Goal: Task Accomplishment & Management: Manage account settings

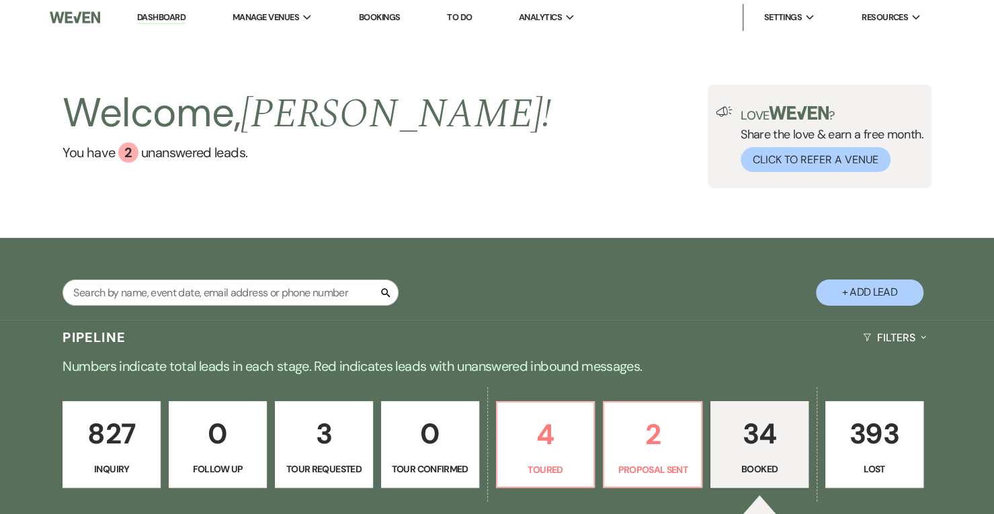
scroll to position [114, 0]
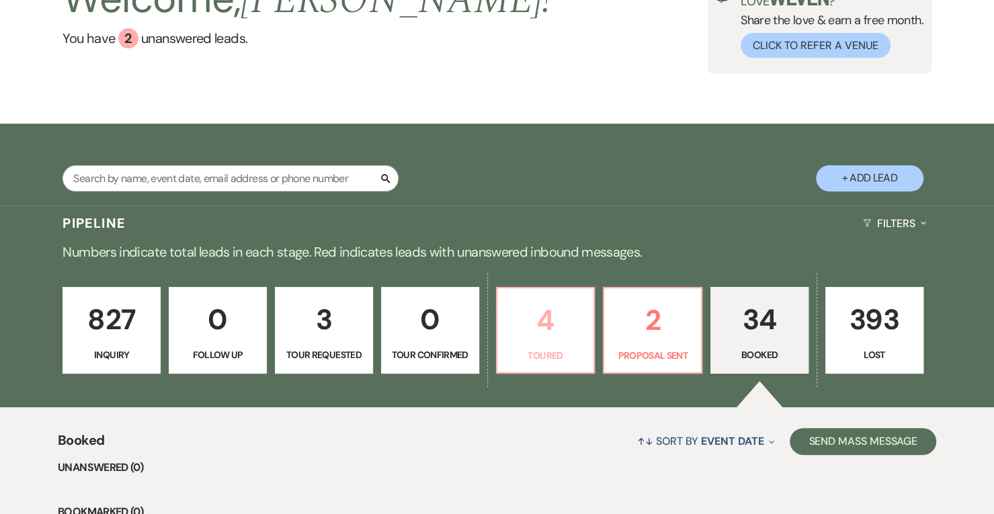
click at [571, 343] on link "4 Toured" at bounding box center [545, 330] width 99 height 87
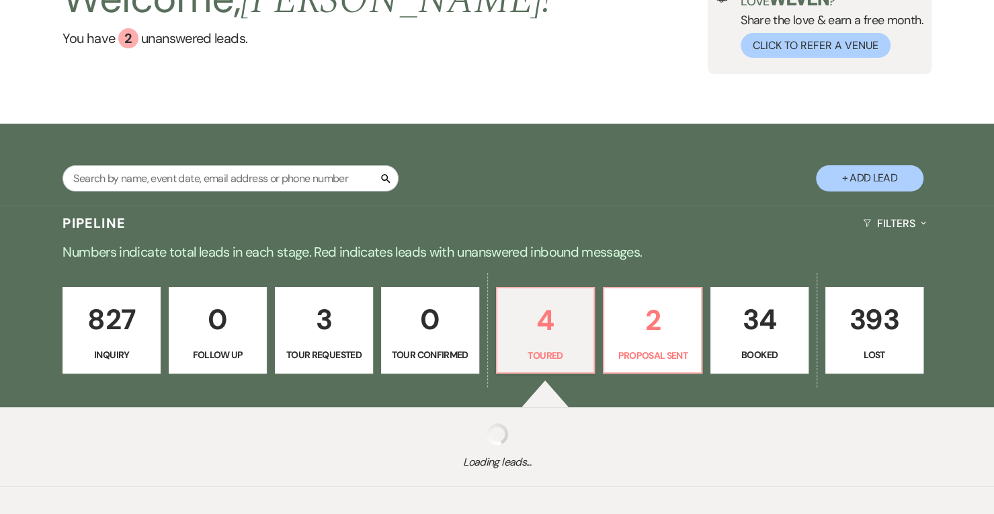
select select "5"
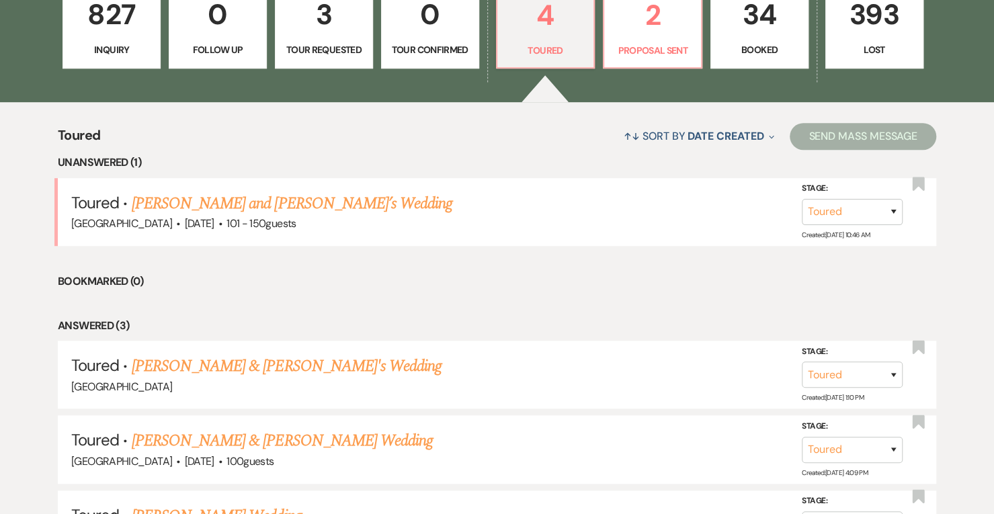
scroll to position [420, 0]
click at [238, 212] on link "[PERSON_NAME] and [PERSON_NAME]’s Wedding" at bounding box center [292, 203] width 321 height 24
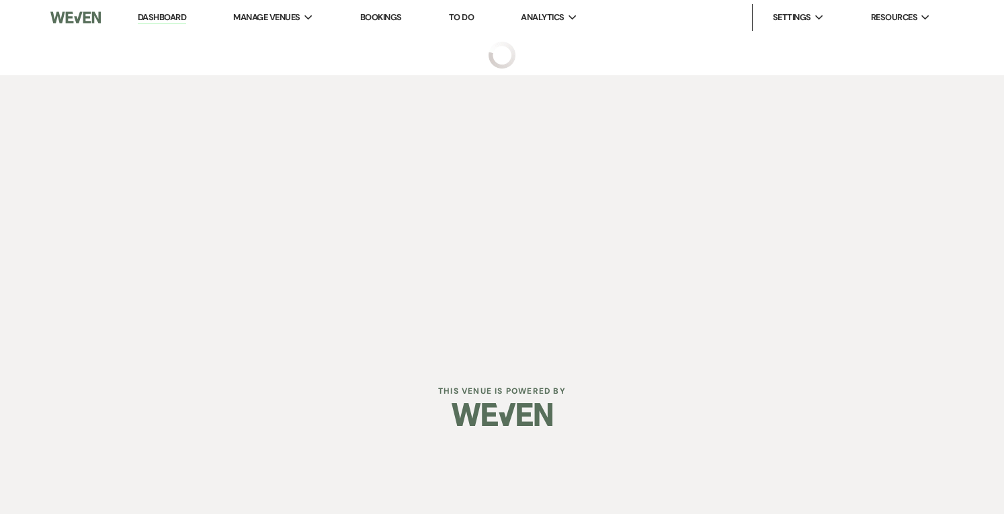
select select "5"
select select "2"
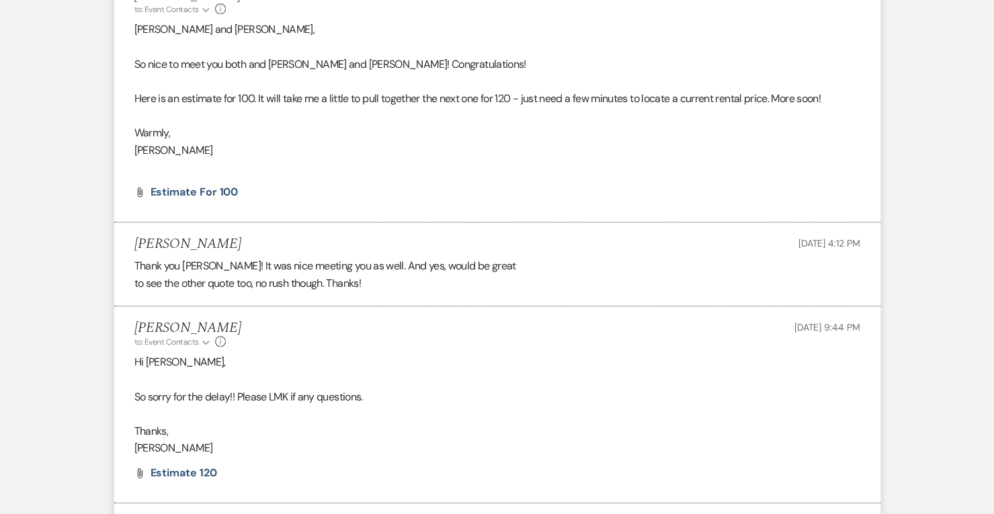
scroll to position [977, 0]
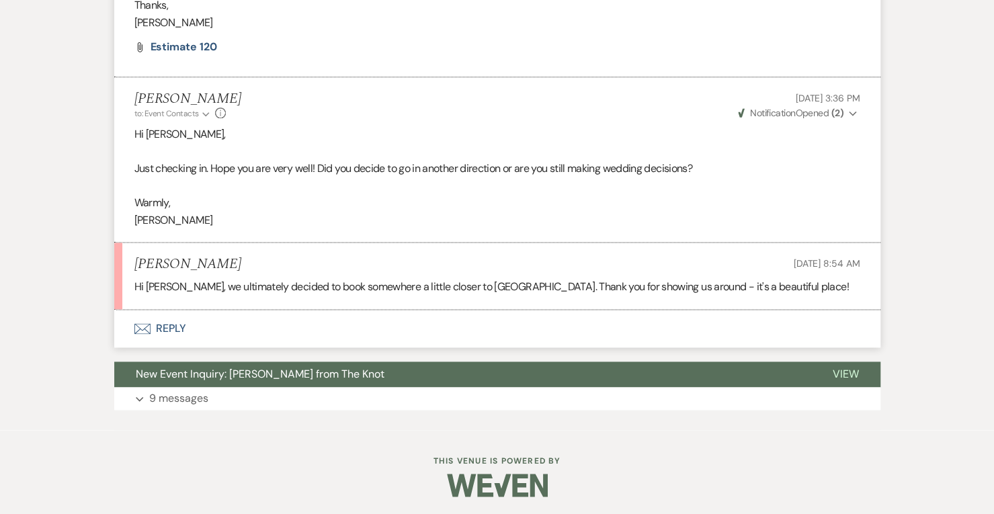
click at [159, 335] on button "Envelope Reply" at bounding box center [497, 329] width 766 height 38
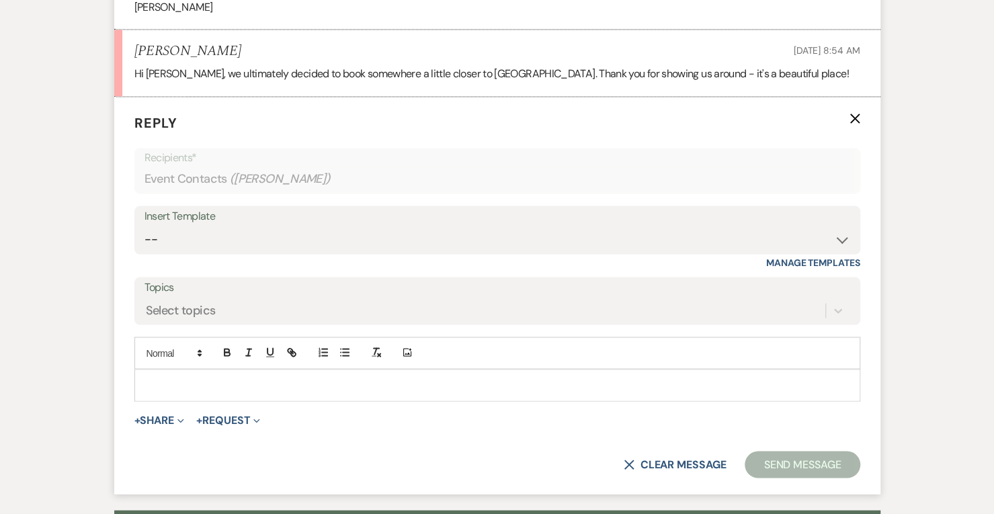
scroll to position [1192, 0]
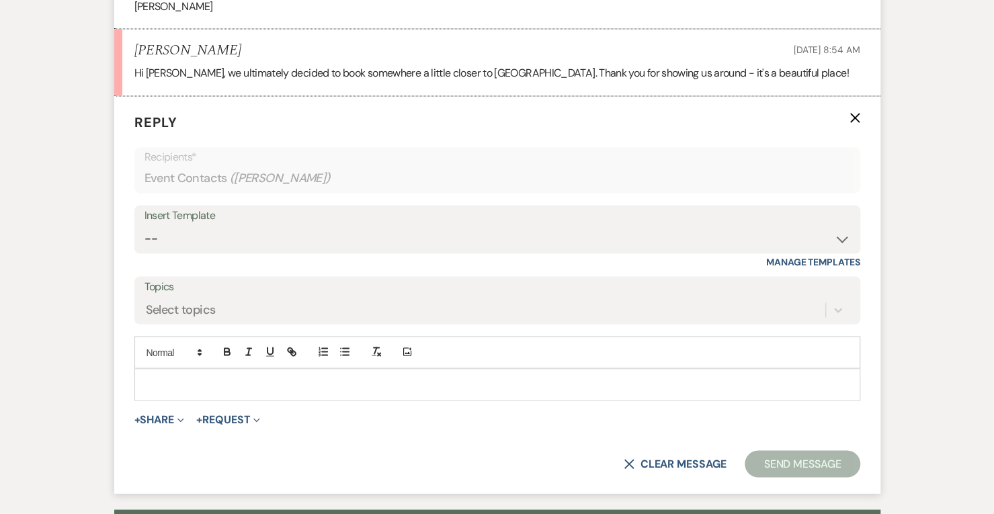
click at [175, 388] on p at bounding box center [497, 384] width 704 height 15
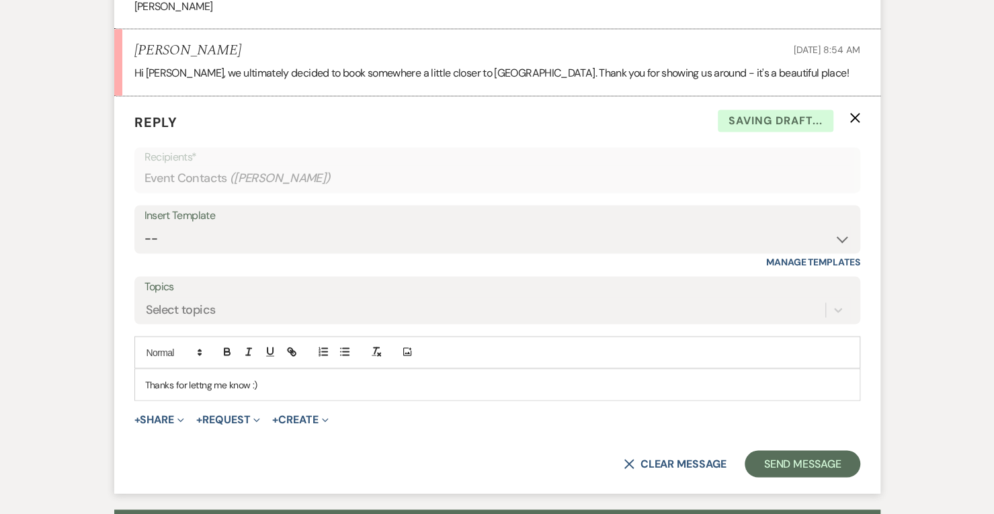
click at [206, 382] on p "Thanks for lettng me know :)" at bounding box center [497, 384] width 704 height 15
click at [290, 384] on p "Thanks for letting me know :)" at bounding box center [497, 384] width 704 height 15
click at [794, 469] on button "Send Message" at bounding box center [802, 463] width 115 height 27
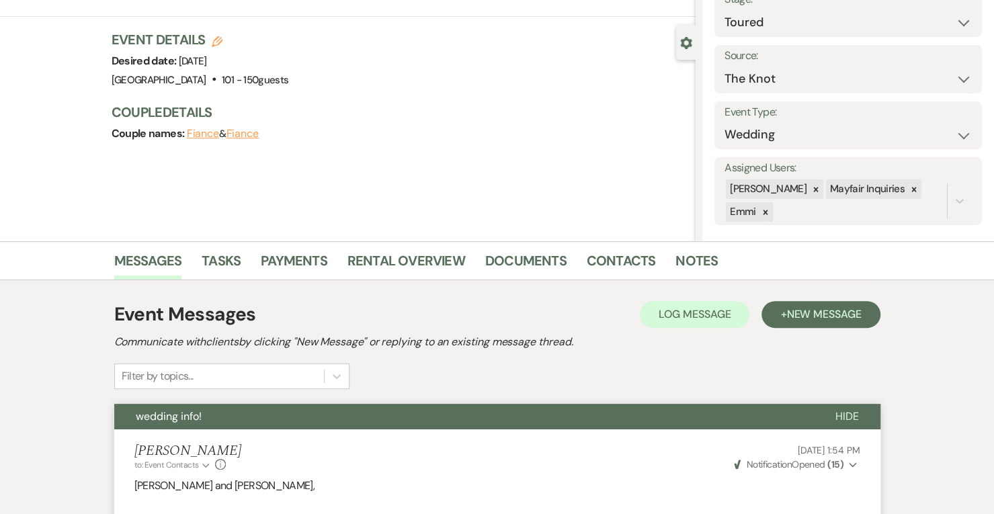
scroll to position [0, 0]
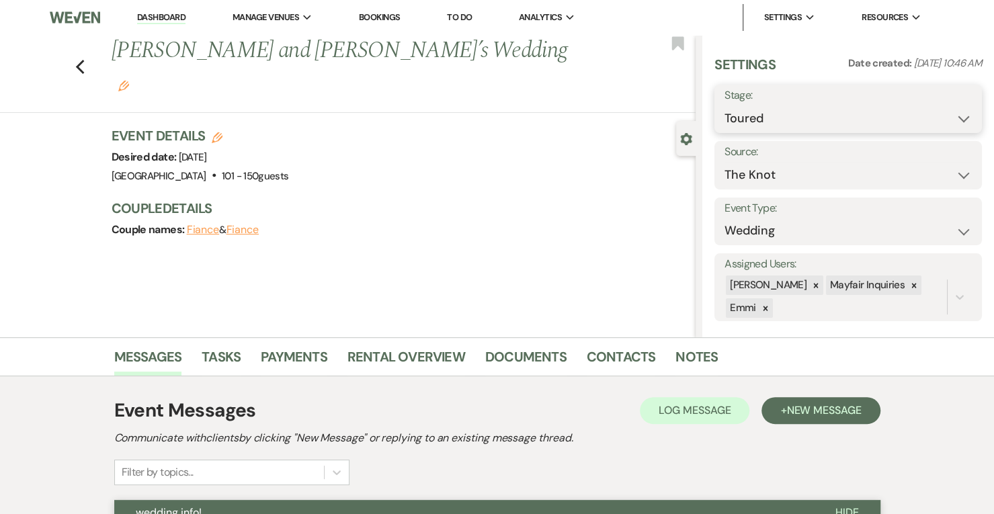
click at [800, 114] on select "Inquiry Follow Up Tour Requested Tour Confirmed Toured Proposal Sent Booked Lost" at bounding box center [847, 119] width 247 height 26
select select "8"
click at [724, 106] on select "Inquiry Follow Up Tour Requested Tour Confirmed Toured Proposal Sent Booked Lost" at bounding box center [847, 119] width 247 height 26
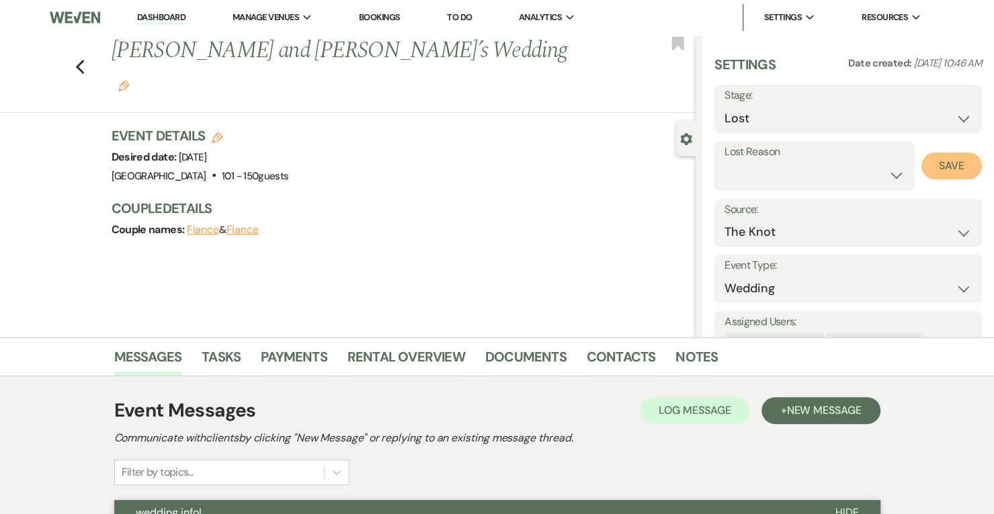
click at [937, 161] on button "Save" at bounding box center [951, 166] width 60 height 27
click at [160, 18] on link "Dashboard" at bounding box center [161, 17] width 48 height 13
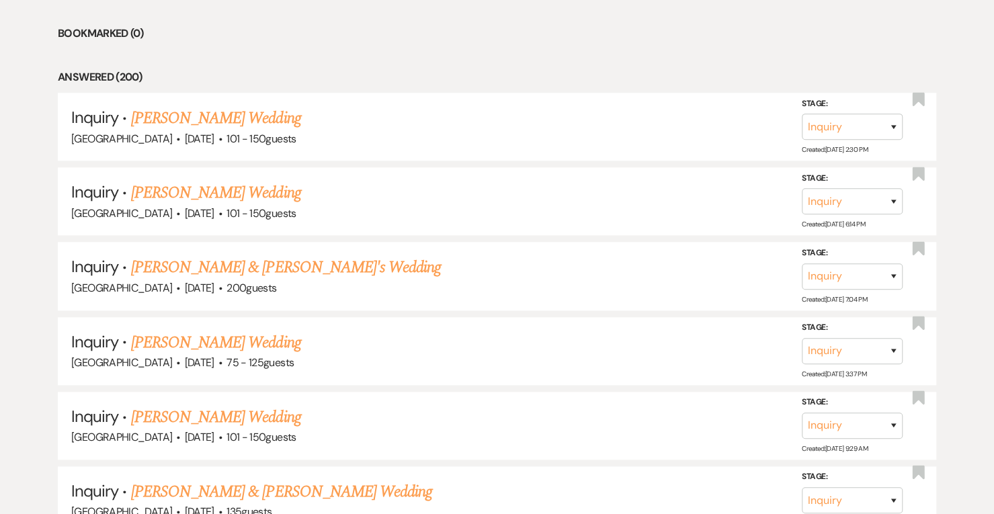
scroll to position [593, 0]
click at [322, 271] on link "[PERSON_NAME] & [PERSON_NAME]'s Wedding" at bounding box center [286, 267] width 310 height 24
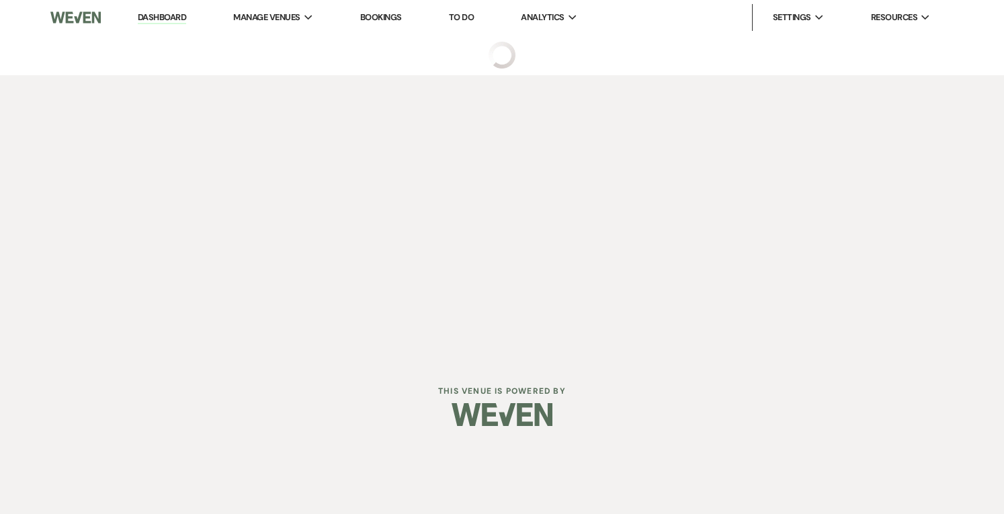
select select "5"
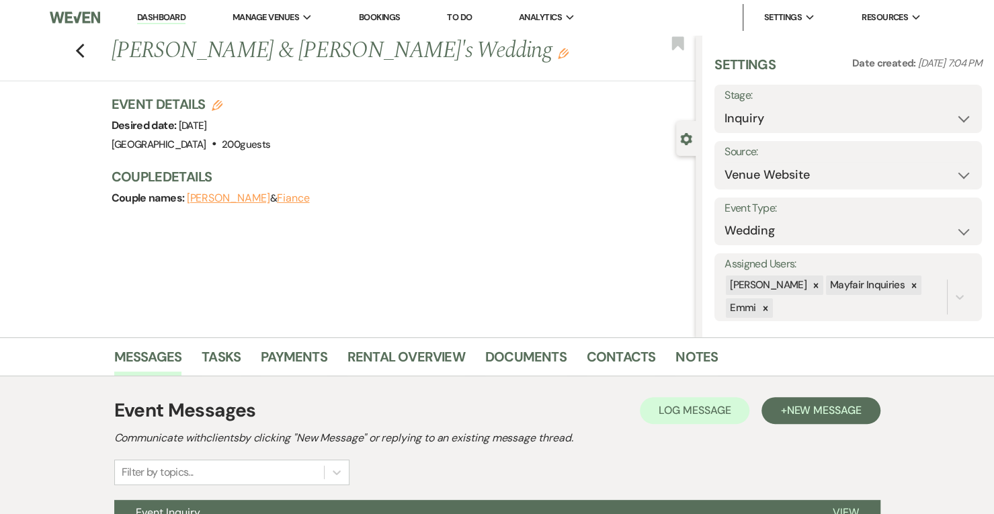
click at [141, 17] on link "Dashboard" at bounding box center [161, 17] width 48 height 13
